Goal: Information Seeking & Learning: Learn about a topic

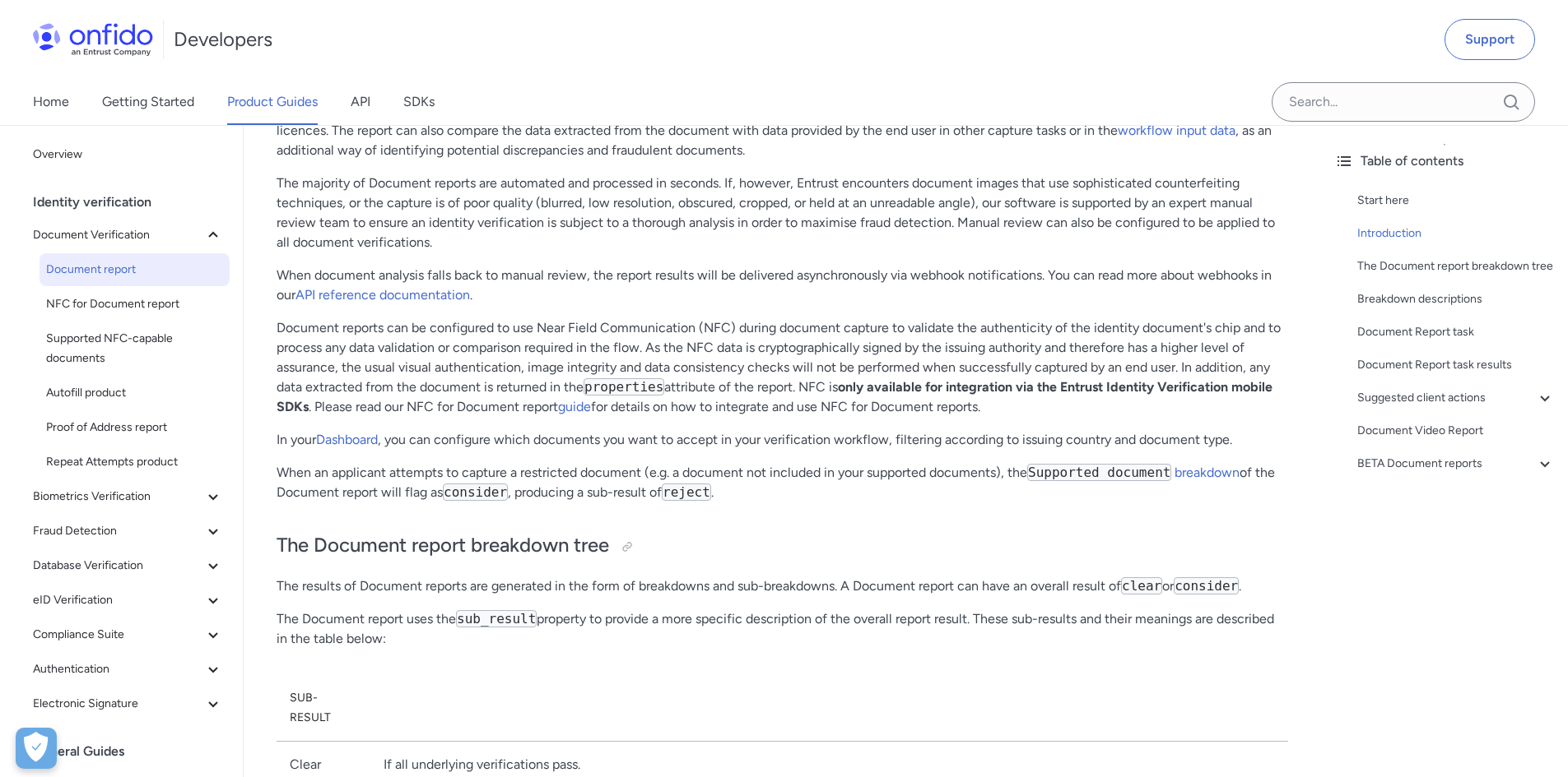
click at [466, 355] on p "Document reports can be configured to use Near Field Communication (NFC) during…" at bounding box center [782, 368] width 1012 height 99
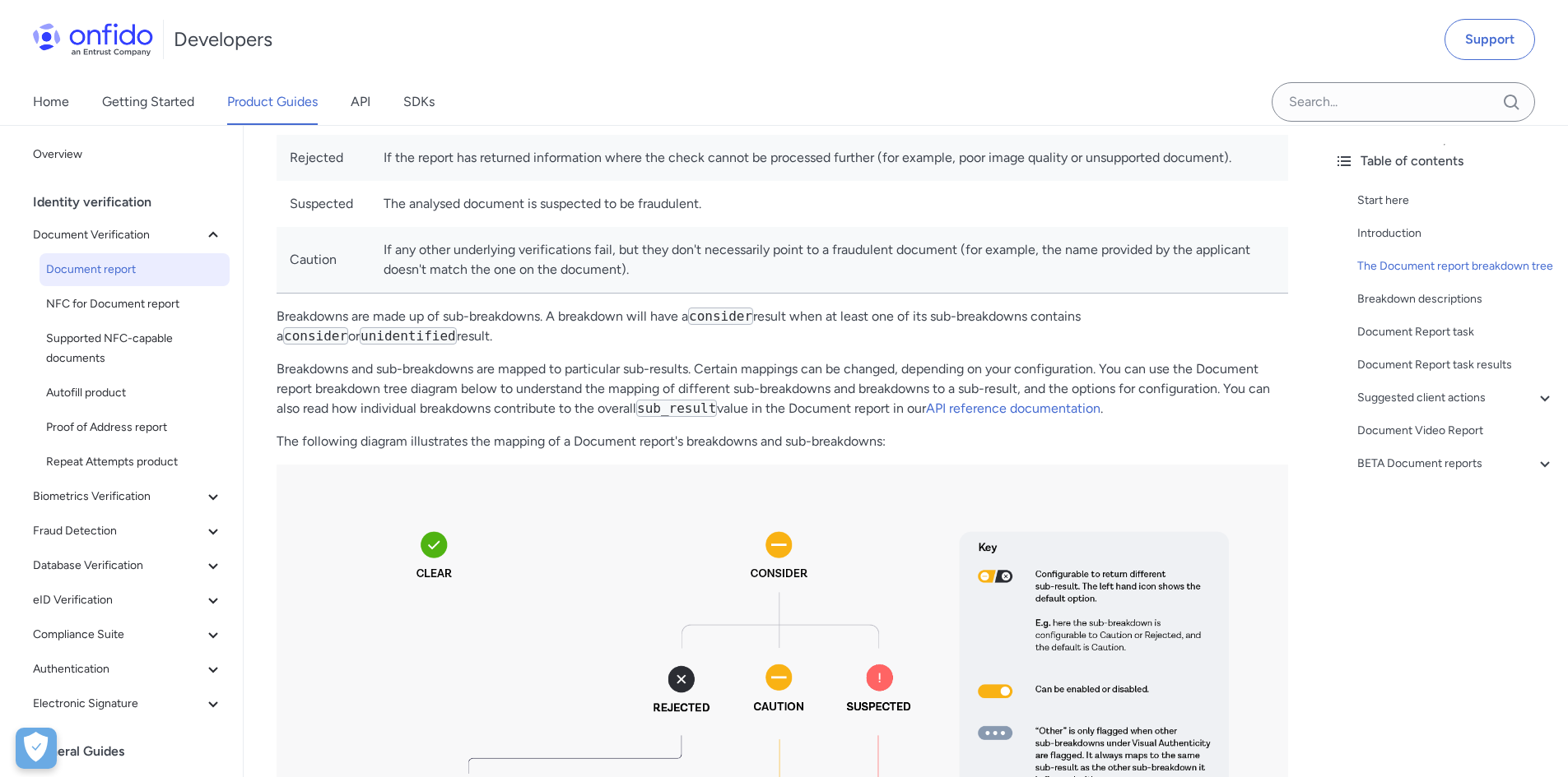
scroll to position [71, 0]
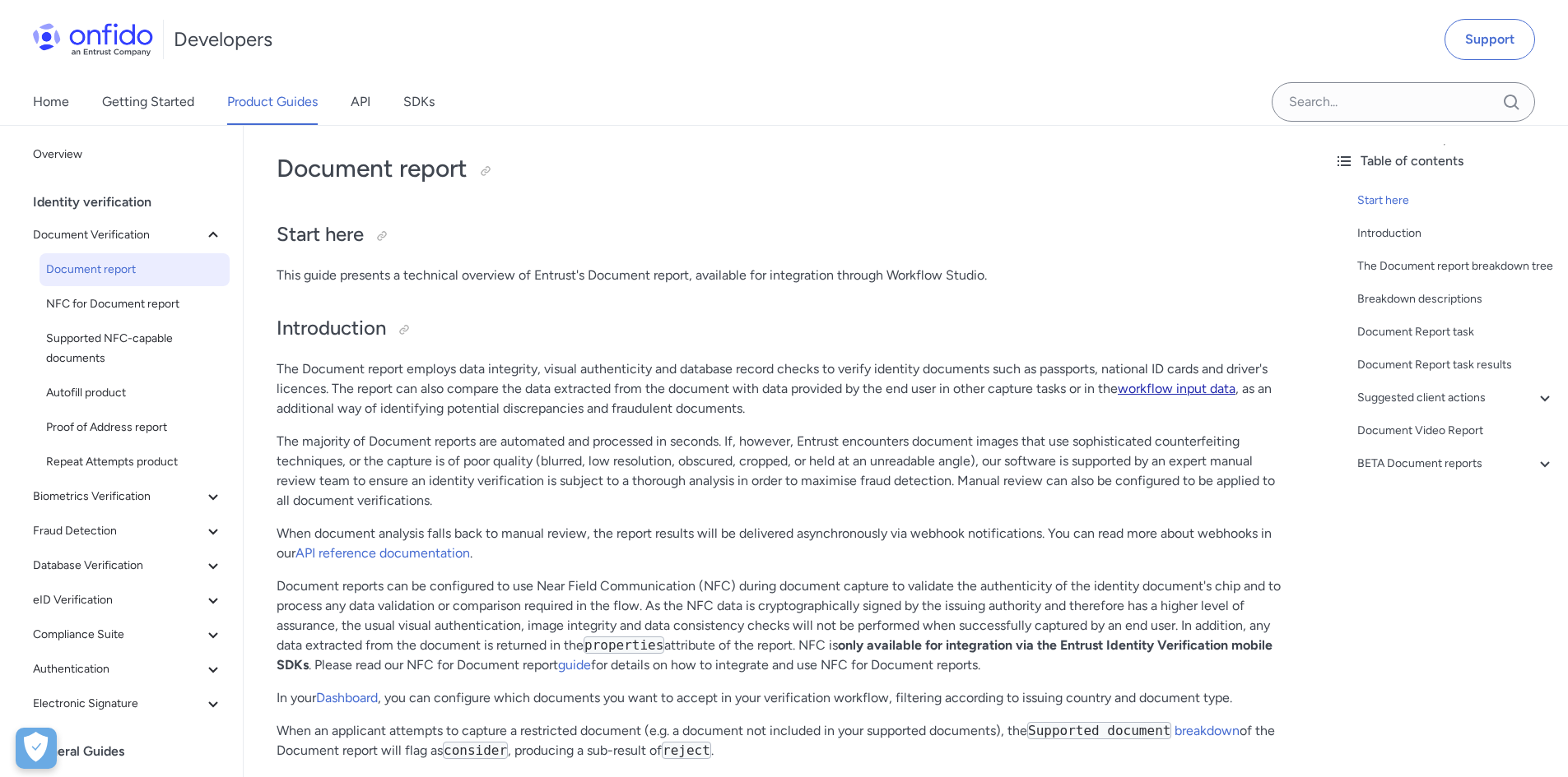
click at [1162, 393] on link "workflow input data" at bounding box center [1176, 389] width 117 height 16
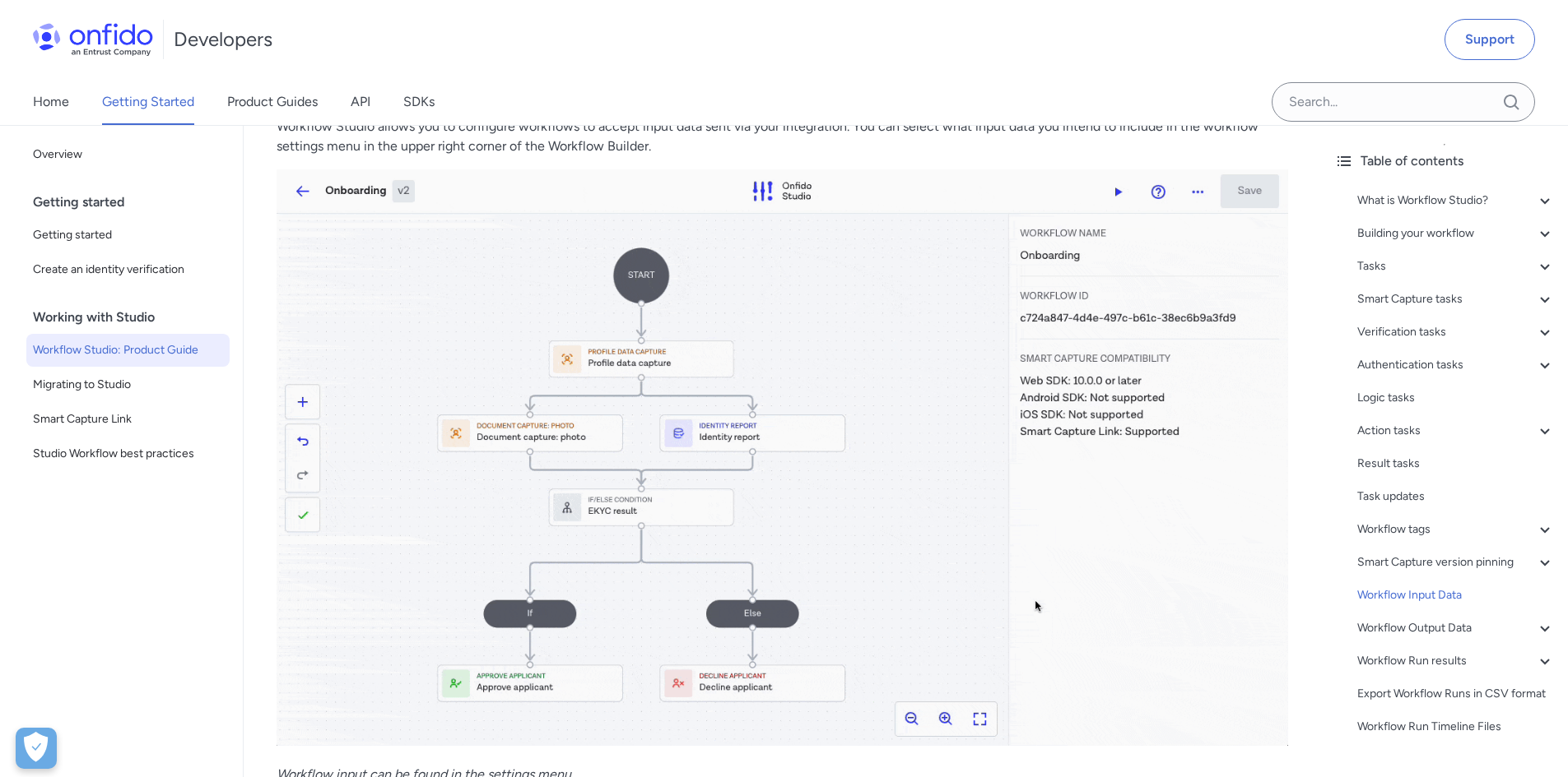
scroll to position [32367, 0]
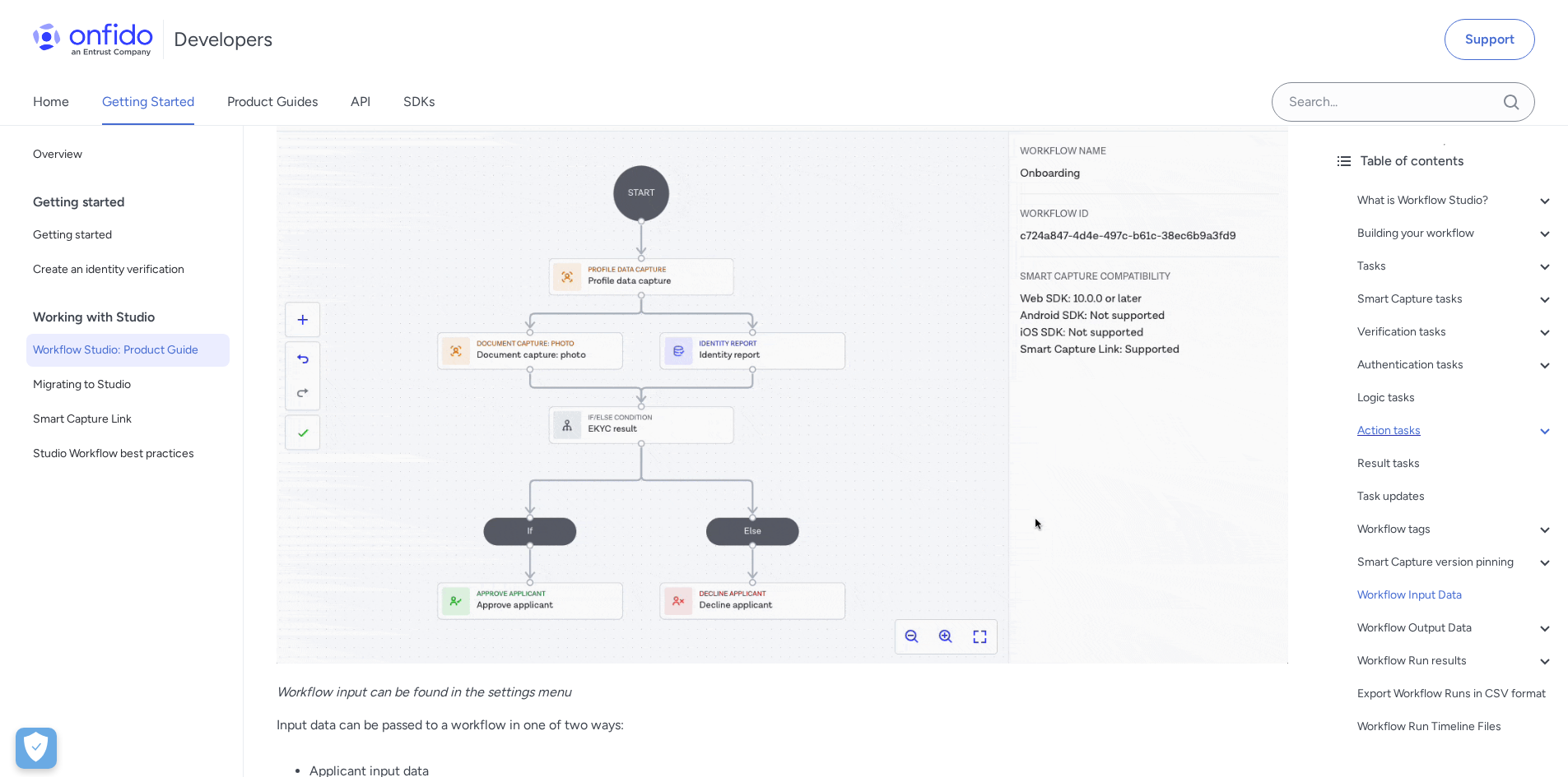
click at [1544, 429] on div "Table of contents What is Workflow Studio? - The Workflow Builder - Workflows -…" at bounding box center [1445, 451] width 247 height 653
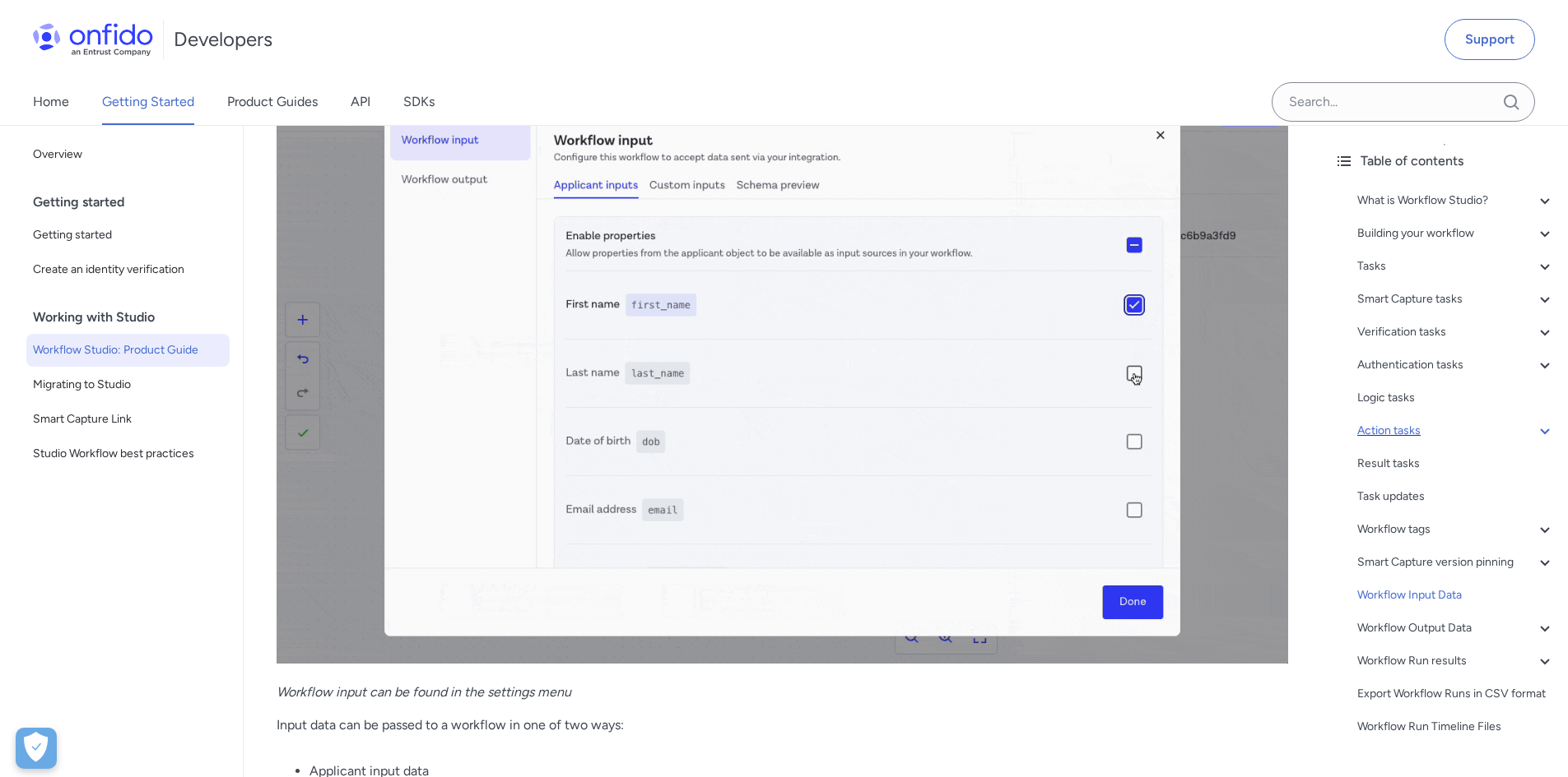
click at [1535, 430] on icon at bounding box center [1545, 431] width 20 height 20
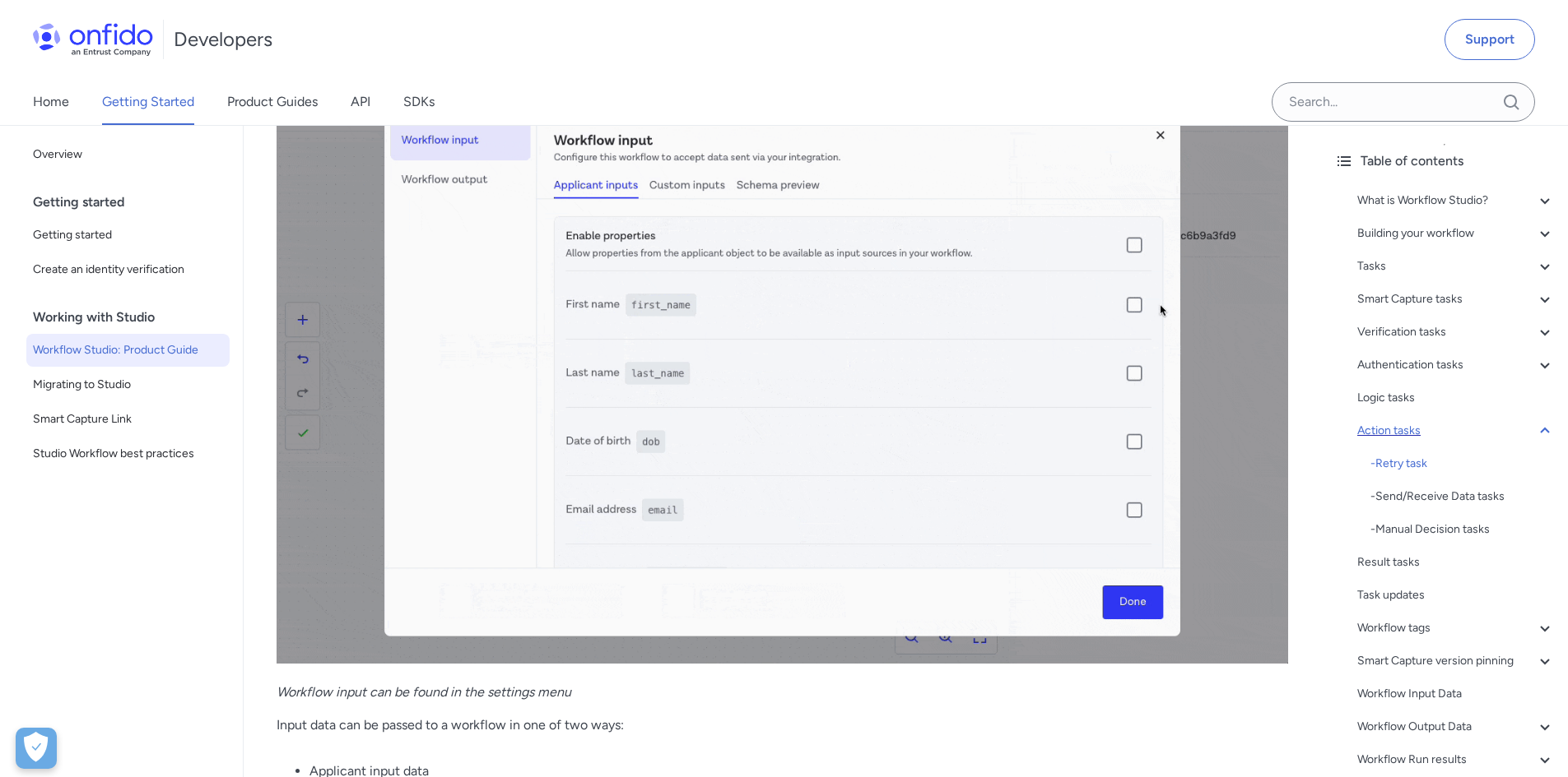
scroll to position [19334, 0]
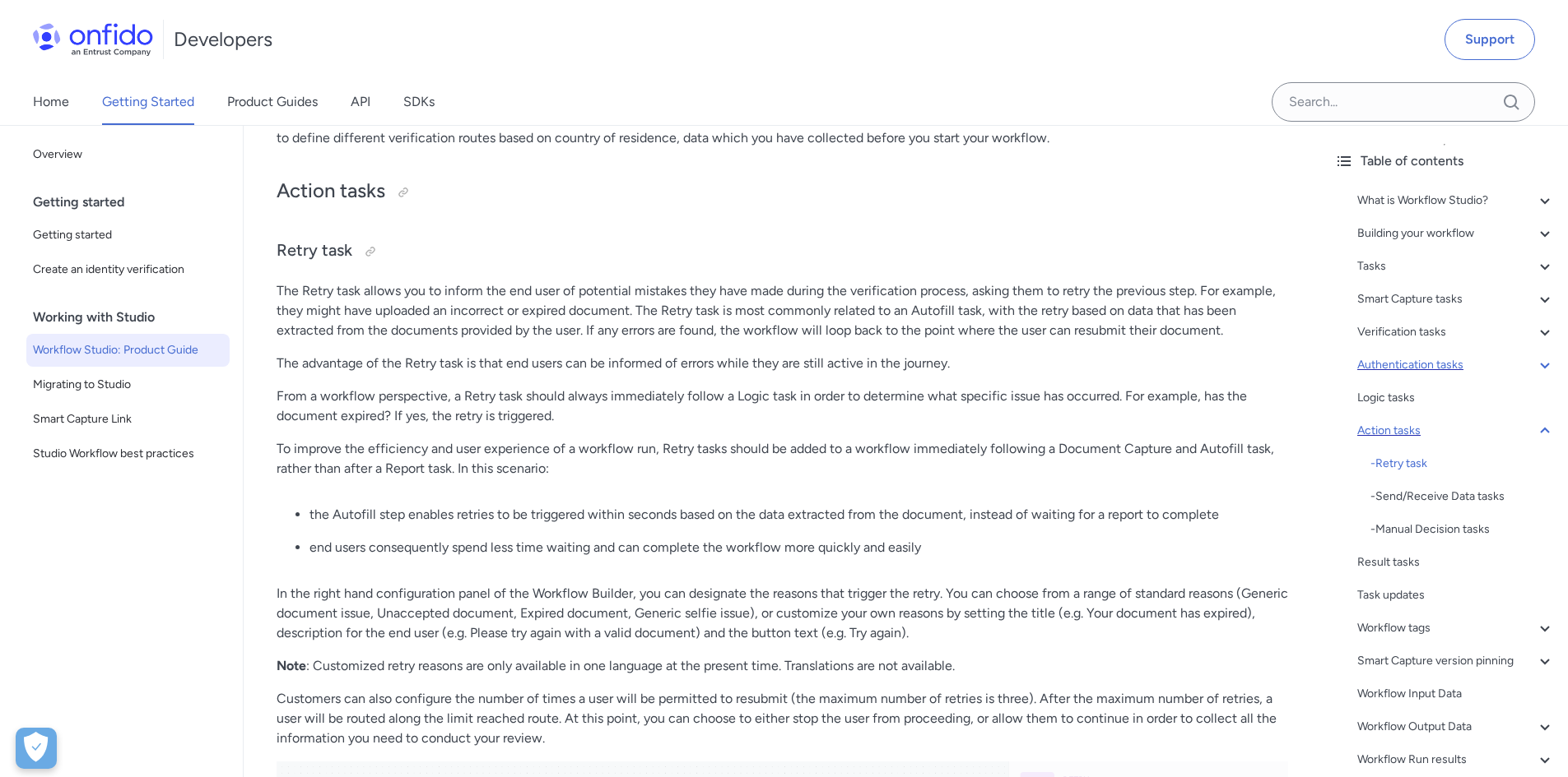
click at [1535, 369] on icon at bounding box center [1545, 365] width 20 height 20
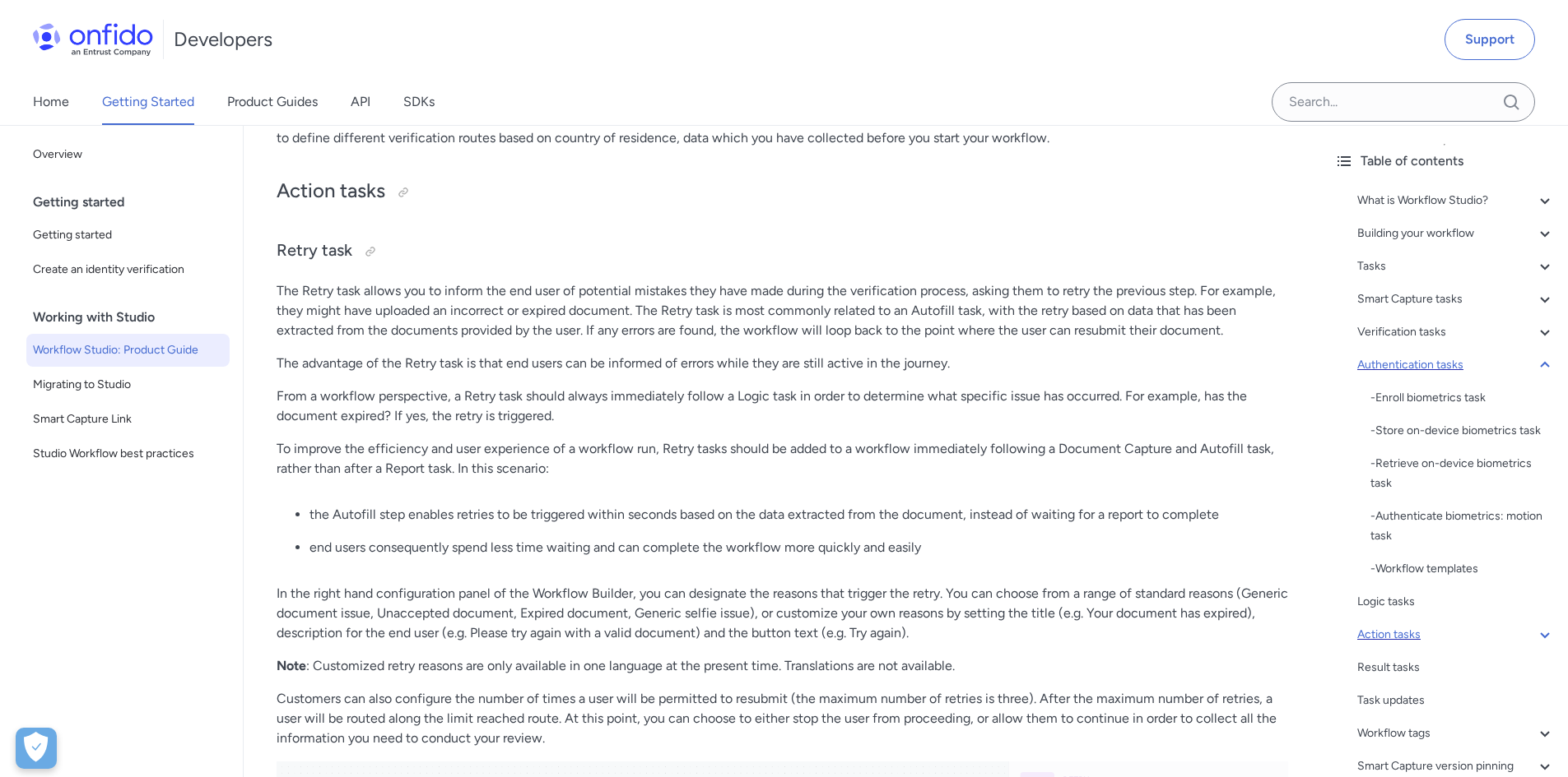
scroll to position [16525, 0]
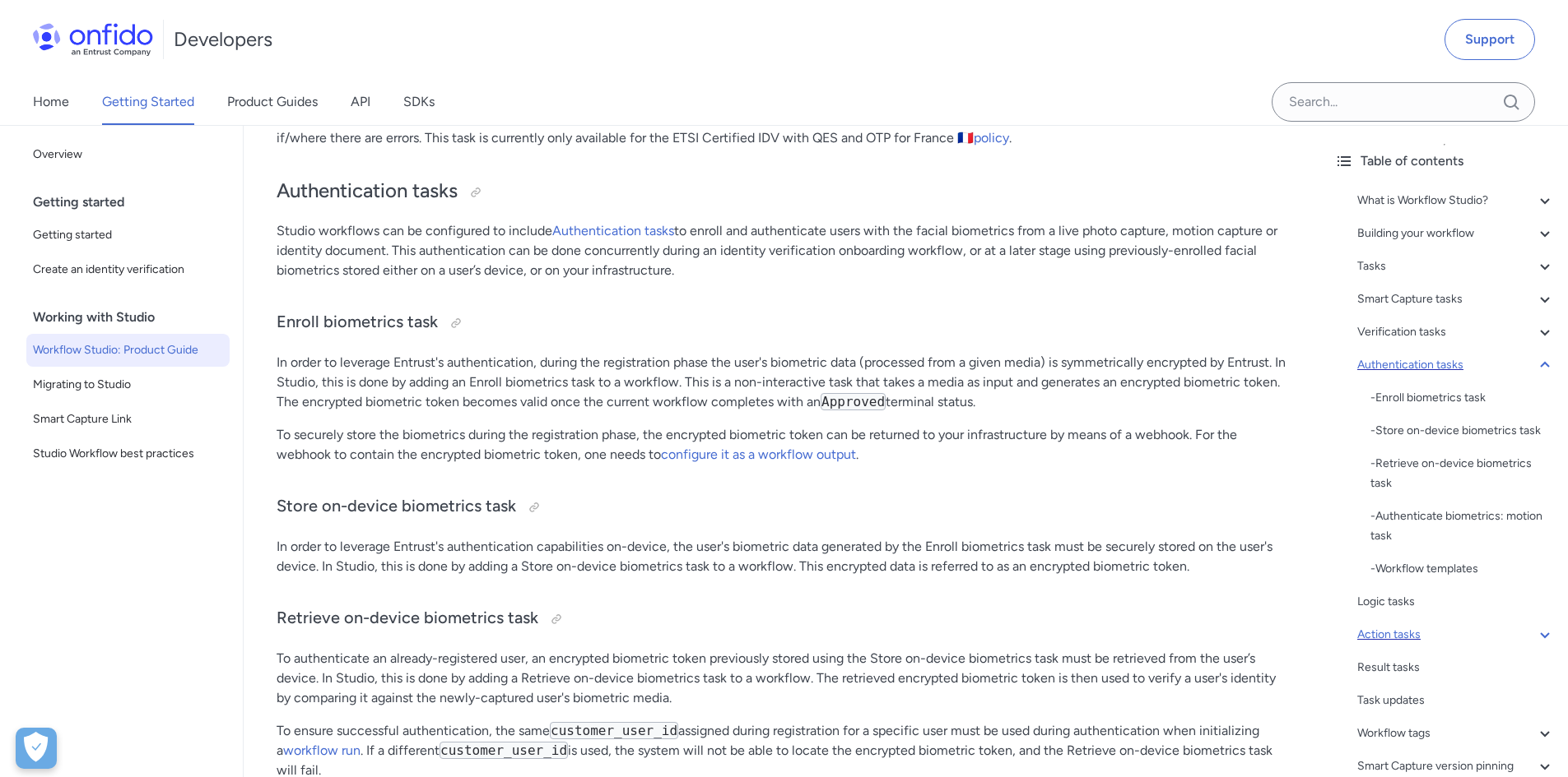
click at [1535, 369] on icon at bounding box center [1545, 365] width 20 height 20
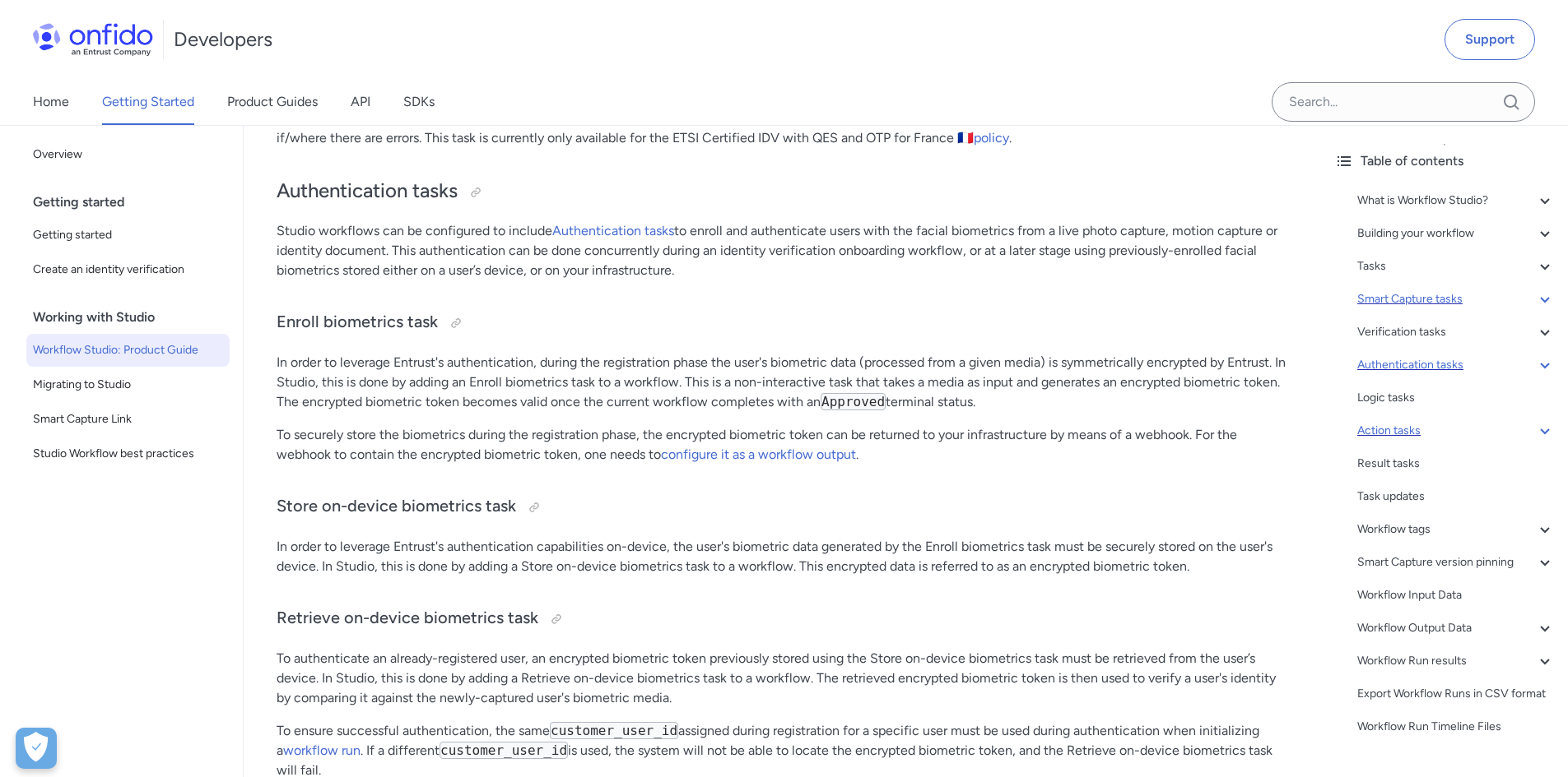
click at [1540, 300] on icon at bounding box center [1544, 299] width 9 height 5
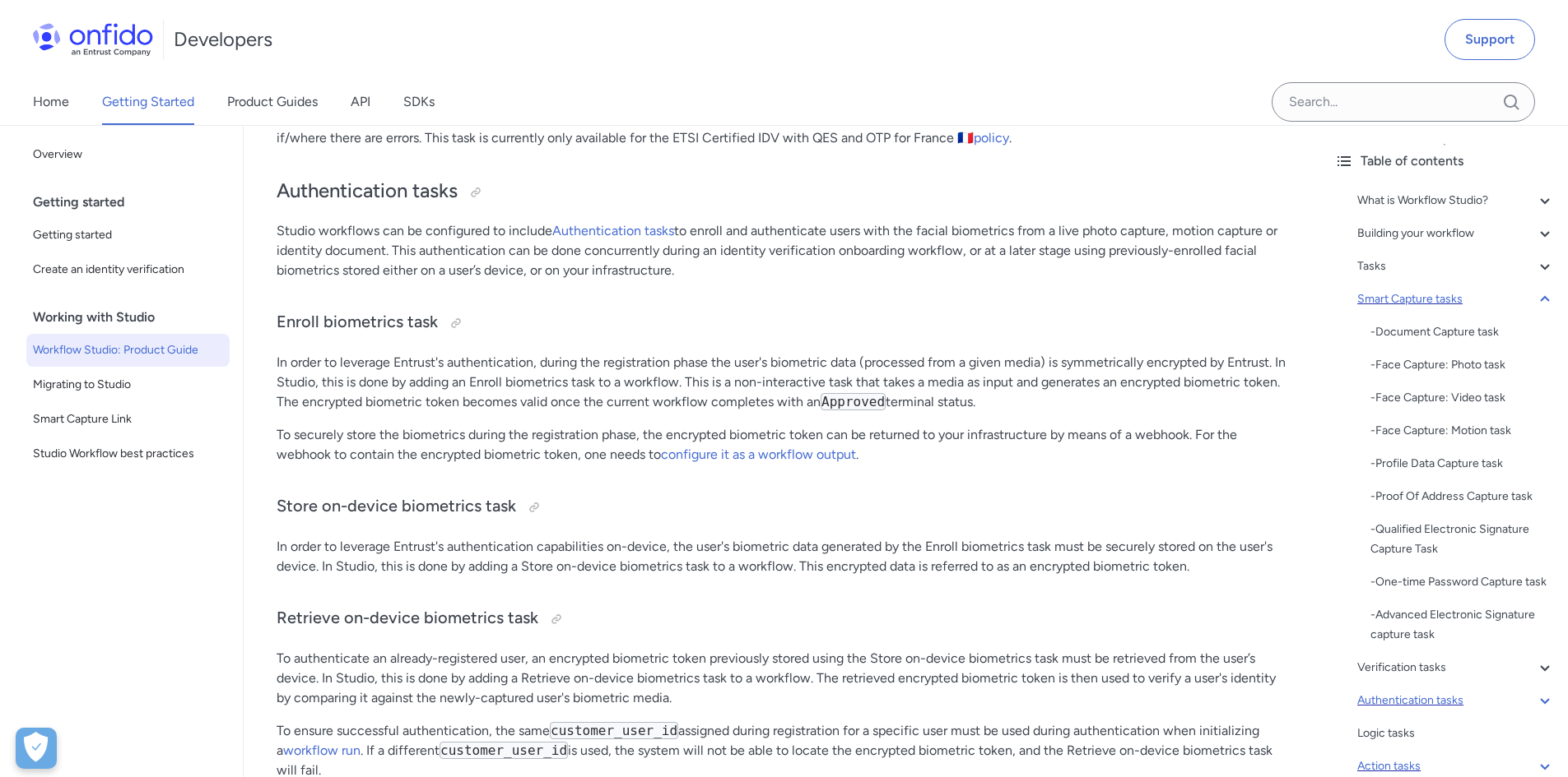
scroll to position [5132, 0]
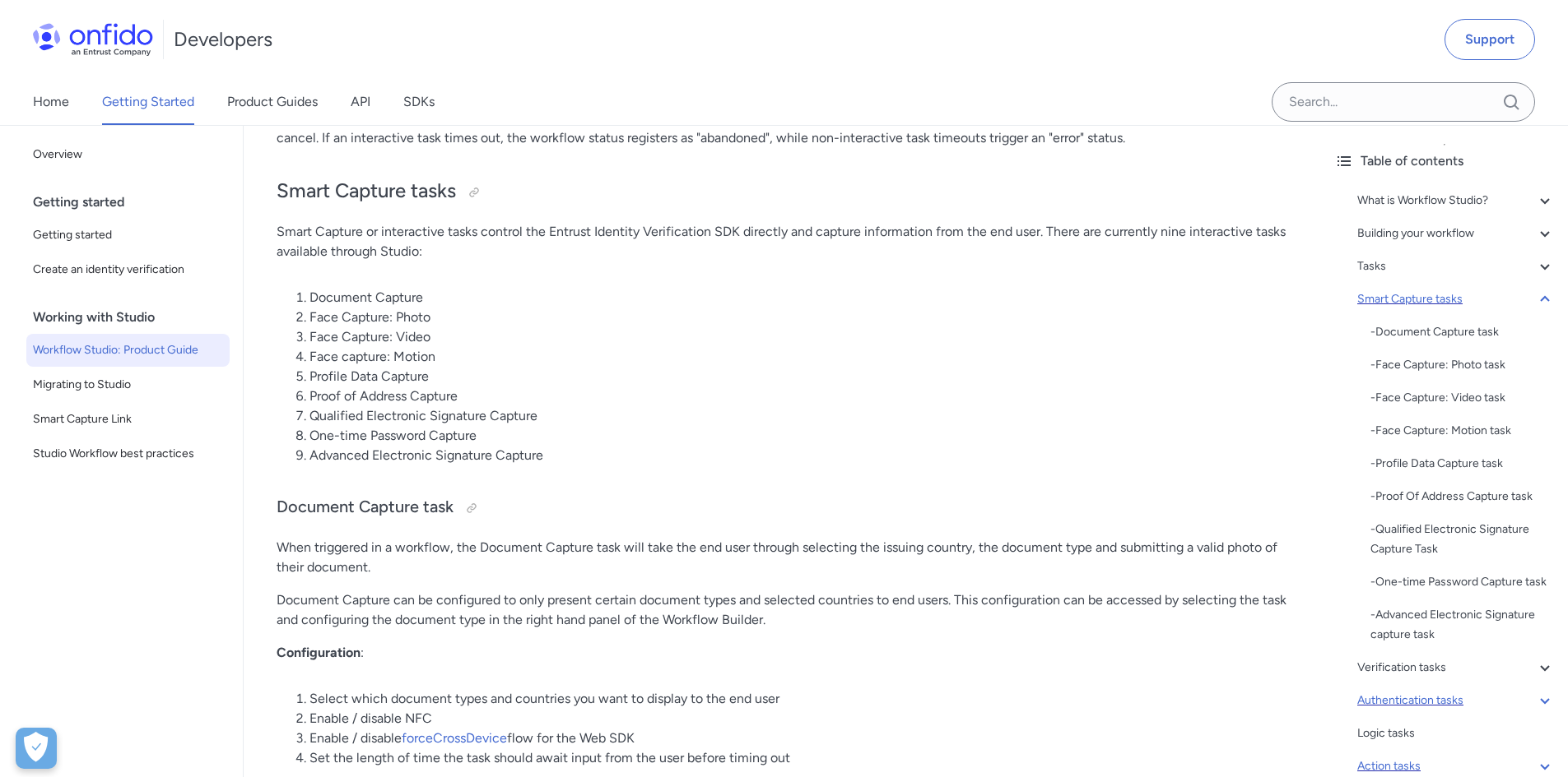
click at [1535, 300] on icon at bounding box center [1545, 299] width 20 height 20
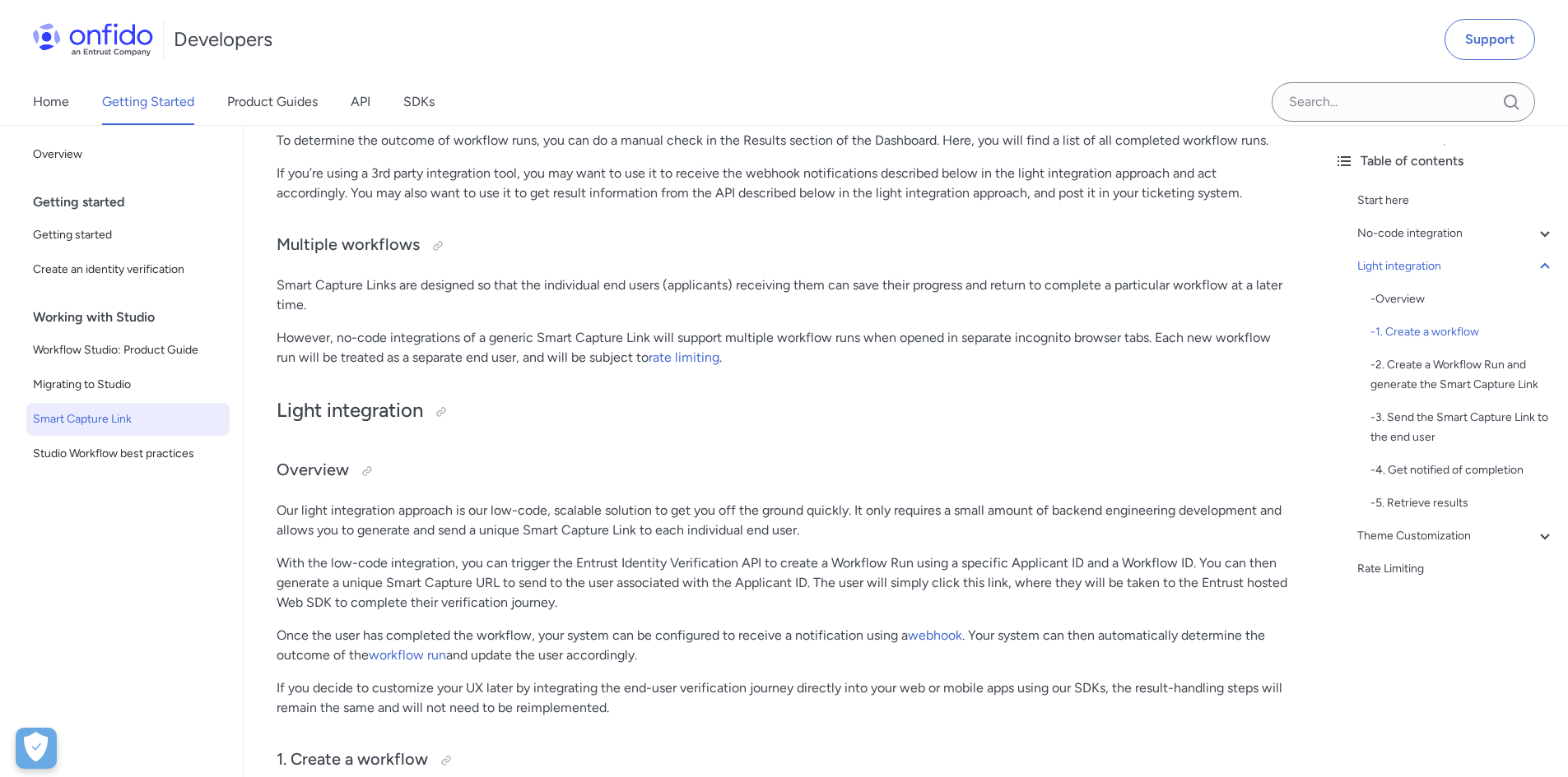
scroll to position [1234, 0]
